Goal: Task Accomplishment & Management: Manage account settings

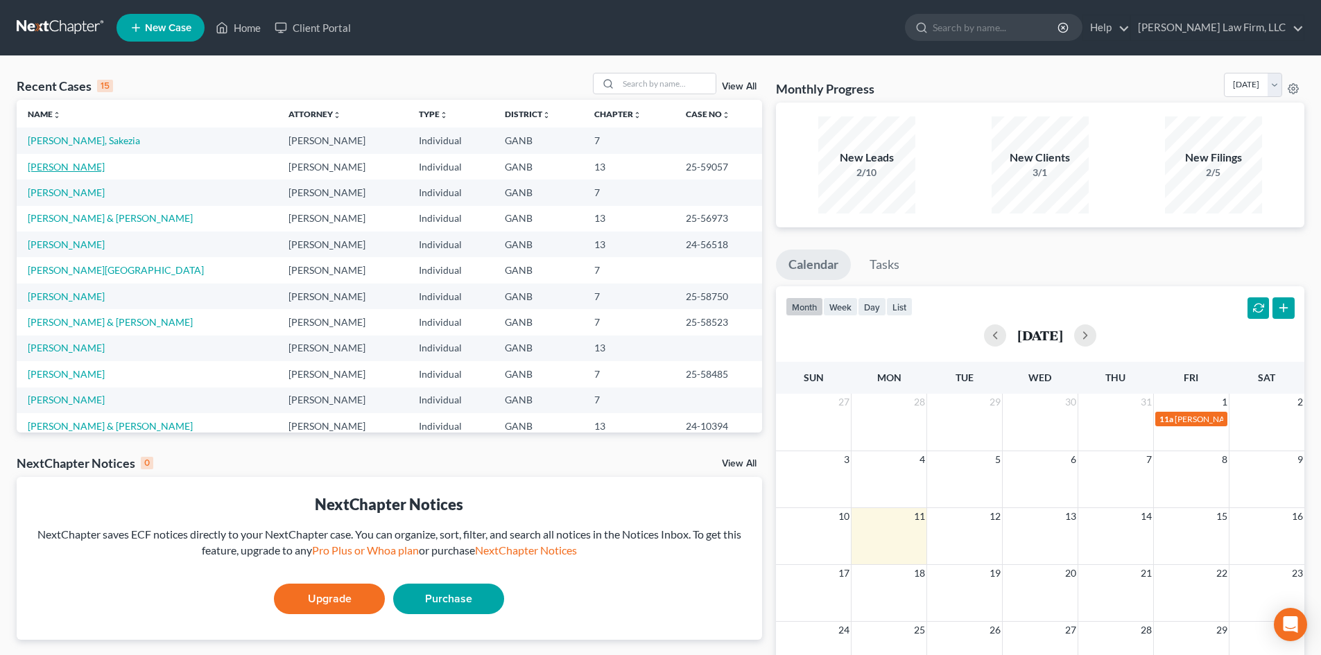
click at [67, 170] on link "[PERSON_NAME]" at bounding box center [66, 167] width 77 height 12
select select "6"
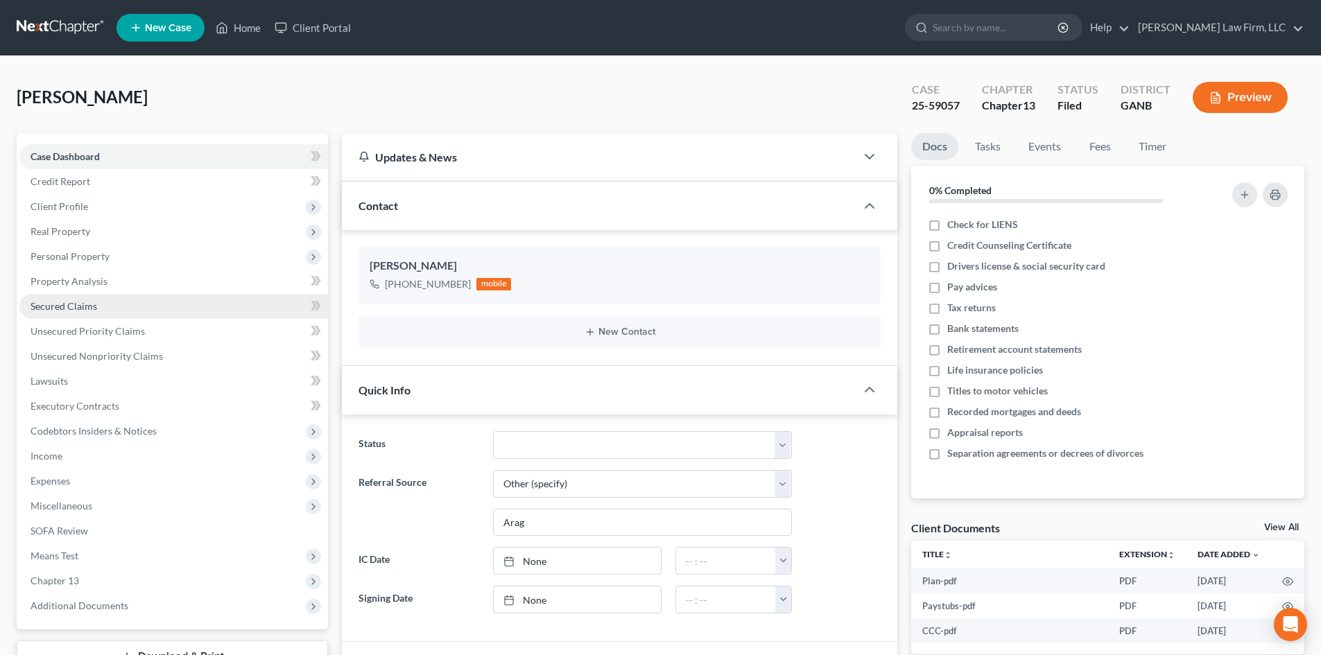
click at [46, 315] on link "Secured Claims" at bounding box center [173, 306] width 309 height 25
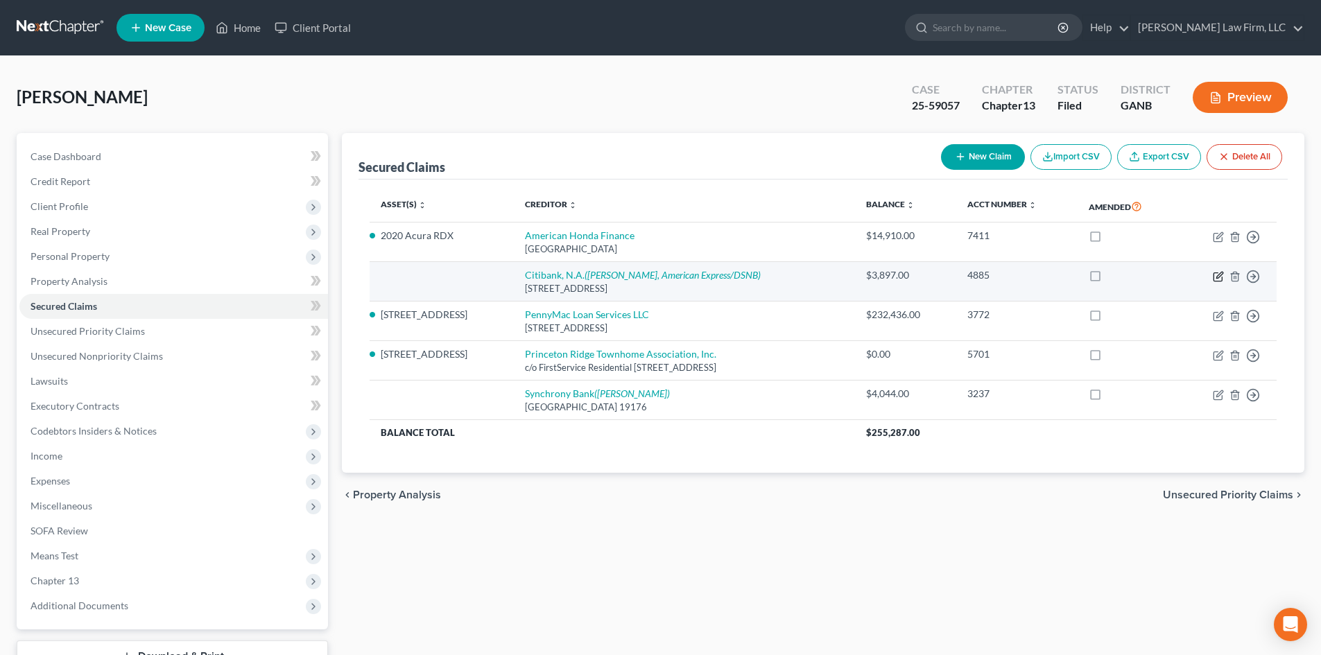
click at [1221, 275] on icon "button" at bounding box center [1218, 276] width 11 height 11
select select "9"
select select "0"
select select "3"
select select "0"
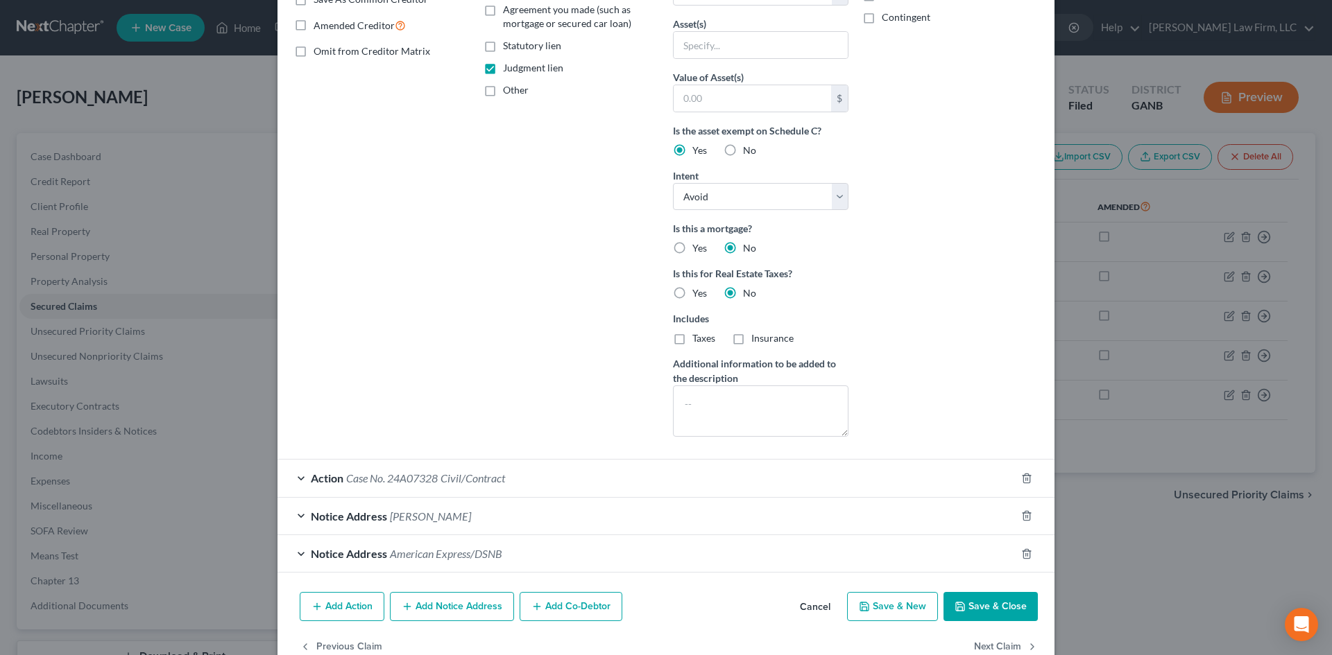
scroll to position [313, 0]
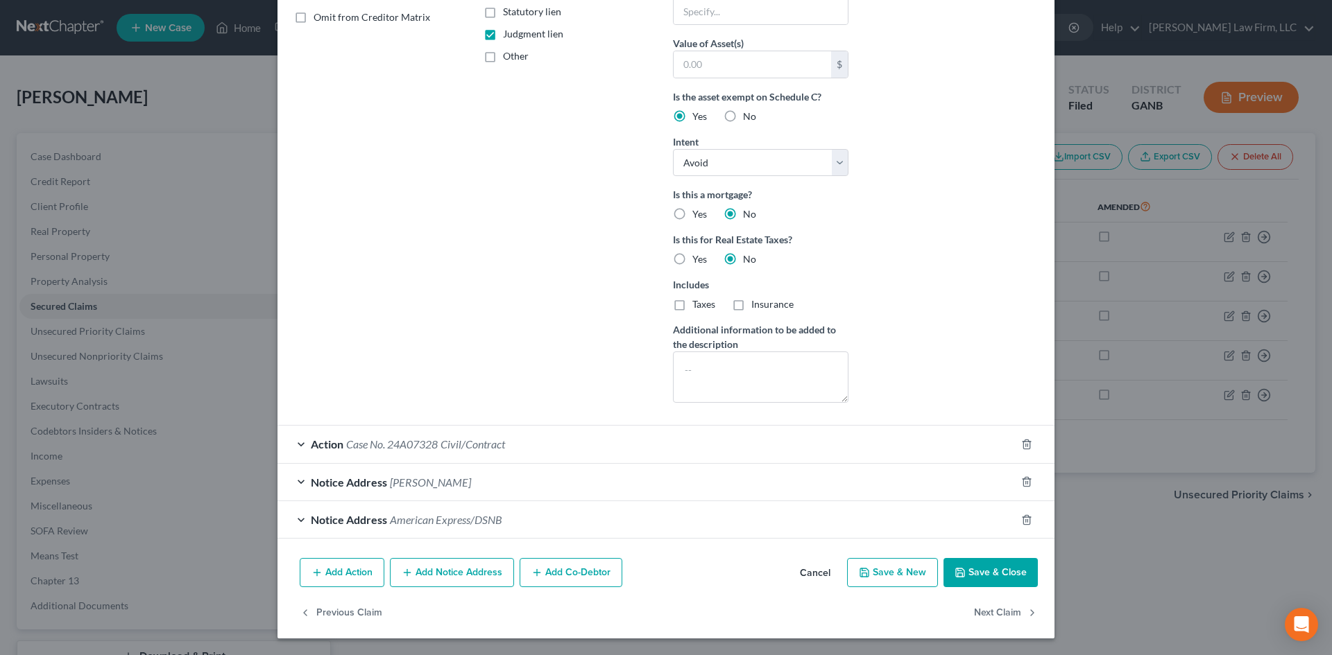
click at [483, 483] on div "Notice Address [PERSON_NAME]" at bounding box center [646, 482] width 738 height 37
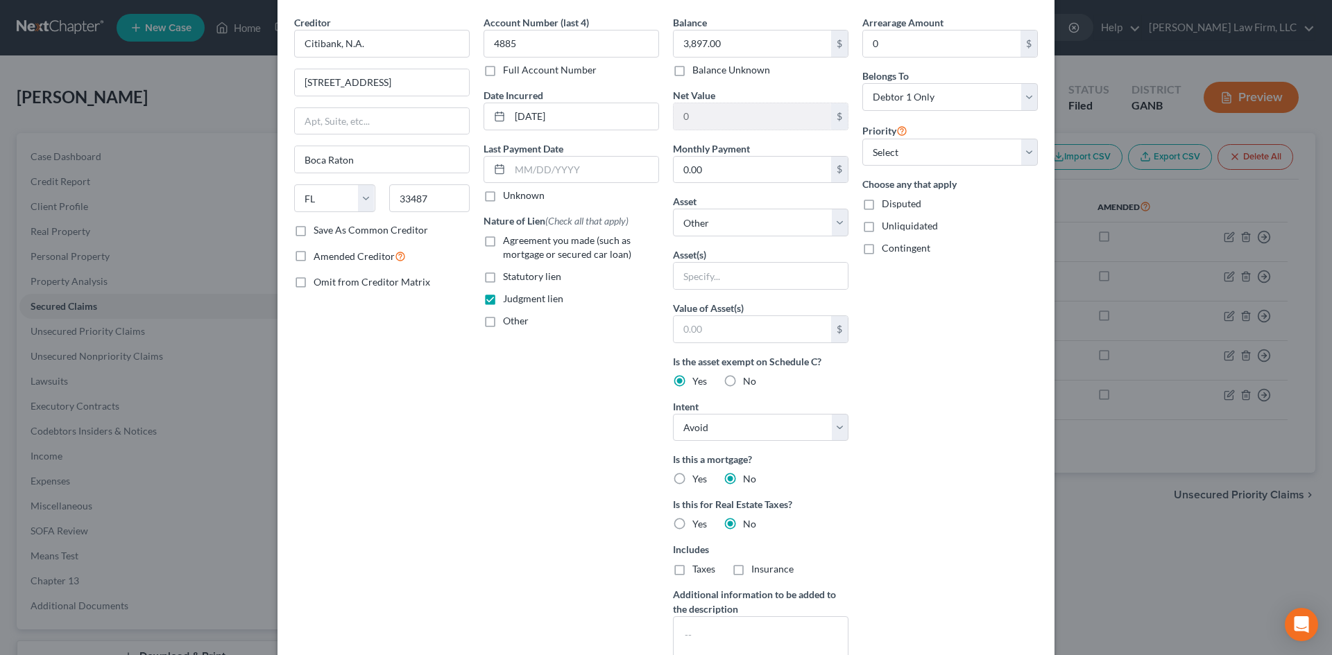
scroll to position [0, 0]
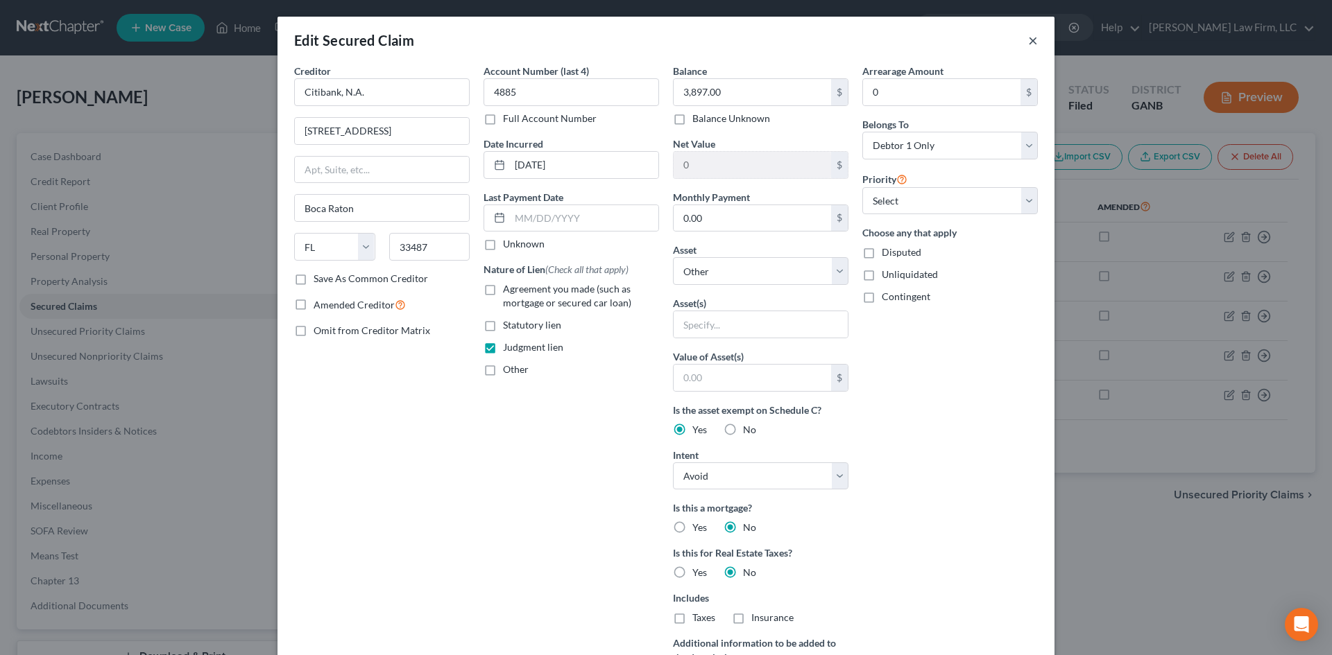
click at [1028, 42] on button "×" at bounding box center [1033, 40] width 10 height 17
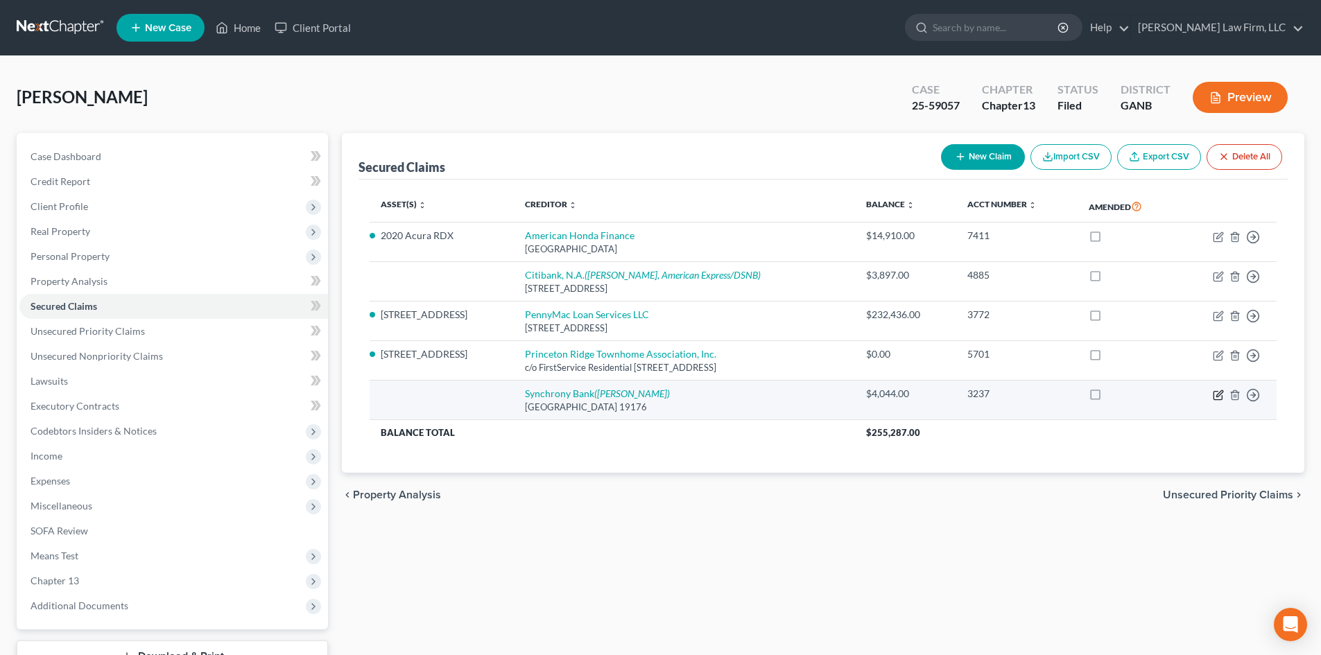
click at [1217, 397] on icon "button" at bounding box center [1219, 393] width 6 height 6
select select "39"
select select "0"
select select "3"
select select "0"
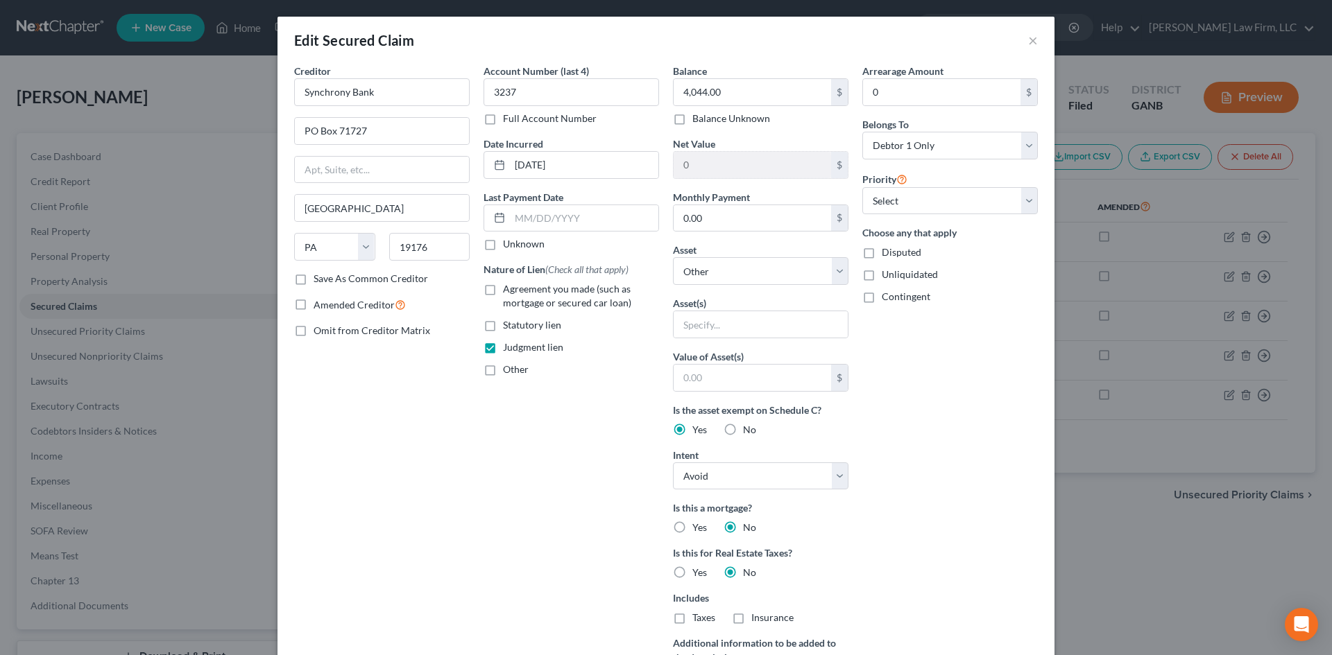
scroll to position [313, 0]
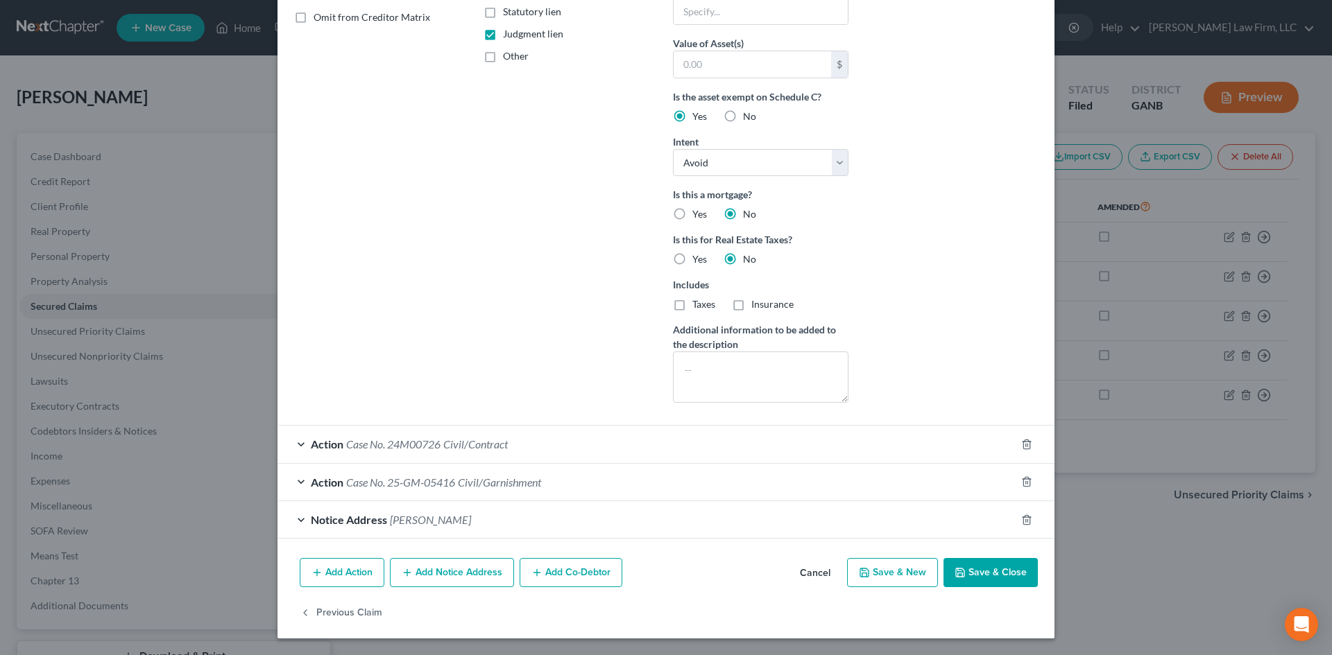
click at [635, 516] on div "Notice Address [PERSON_NAME]" at bounding box center [646, 519] width 738 height 37
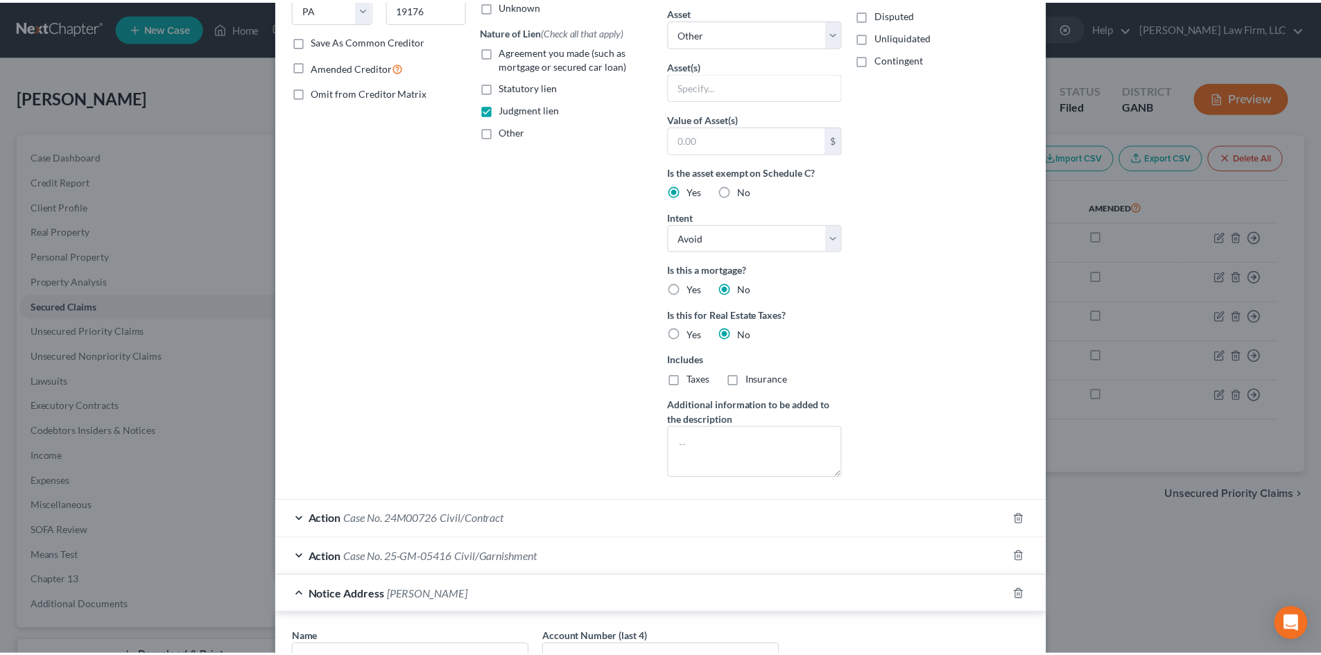
scroll to position [0, 0]
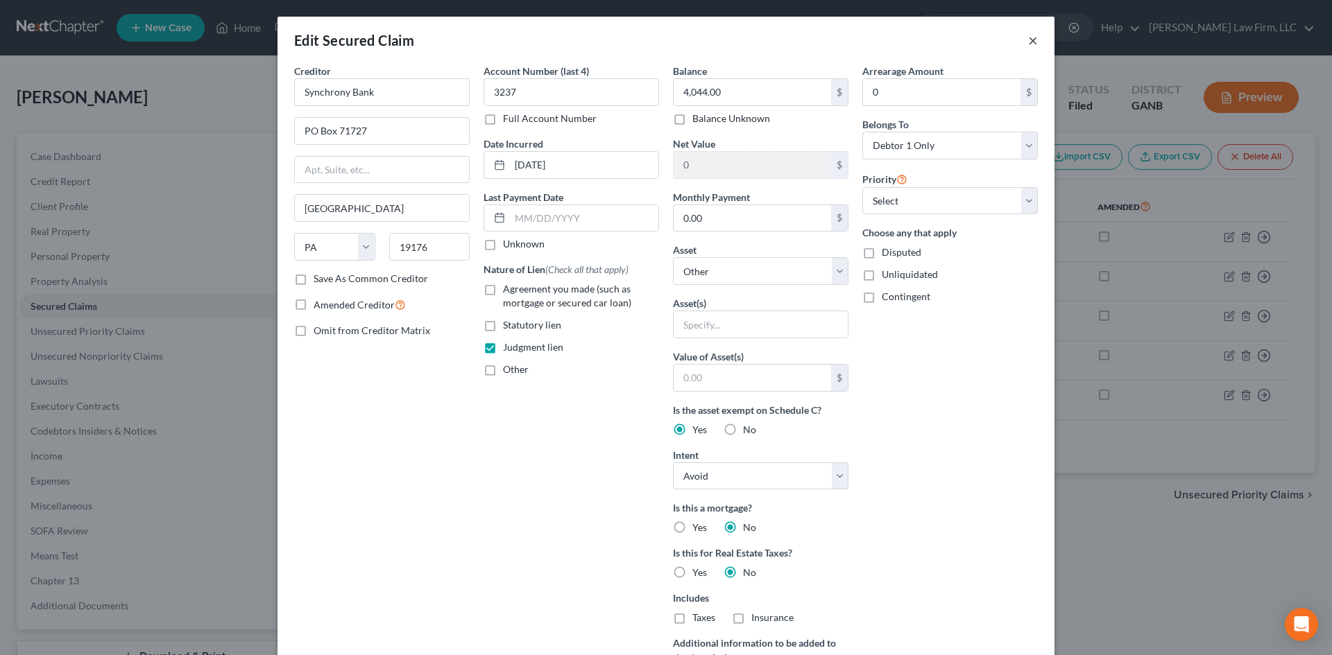
drag, startPoint x: 1026, startPoint y: 44, endPoint x: 947, endPoint y: 8, distance: 87.5
click at [1028, 44] on button "×" at bounding box center [1033, 40] width 10 height 17
